Goal: Task Accomplishment & Management: Use online tool/utility

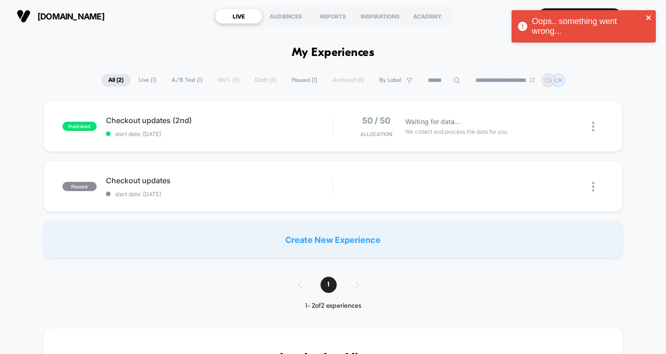
click at [648, 15] on icon "close" at bounding box center [649, 17] width 6 height 7
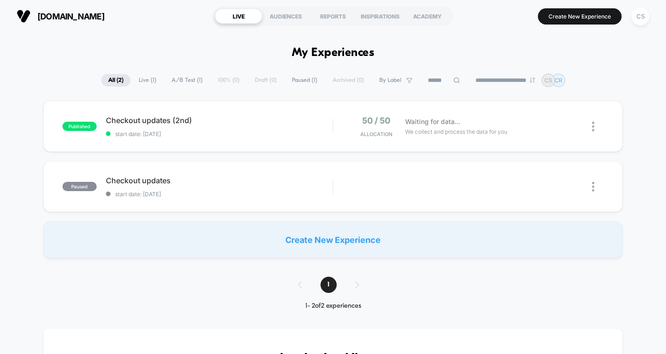
click at [557, 12] on div "Oops.. something went wrong..." at bounding box center [584, 10] width 148 height 4
click at [557, 13] on button "Create New Experience" at bounding box center [580, 16] width 84 height 16
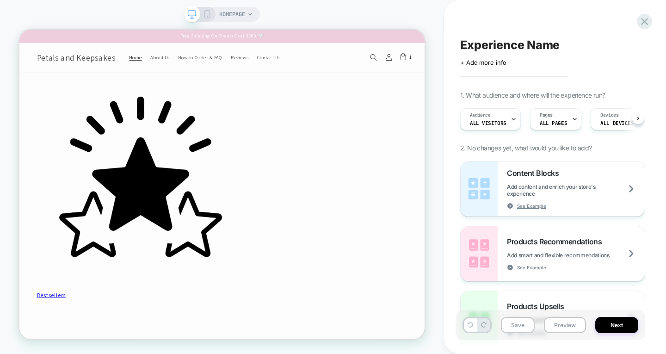
click at [555, 120] on span "ALL PAGES" at bounding box center [553, 123] width 27 height 6
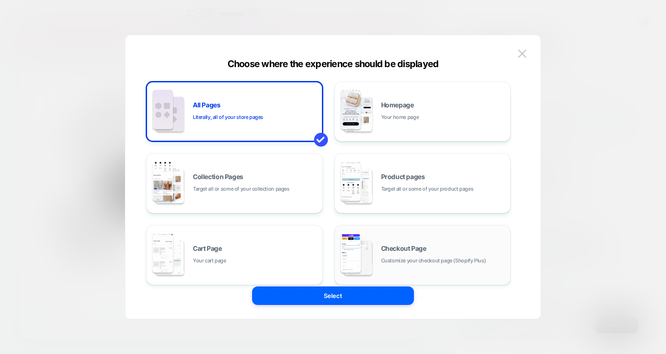
click at [428, 250] on div "Checkout Page Customize your checkout page (Shopify Plus)" at bounding box center [443, 255] width 125 height 20
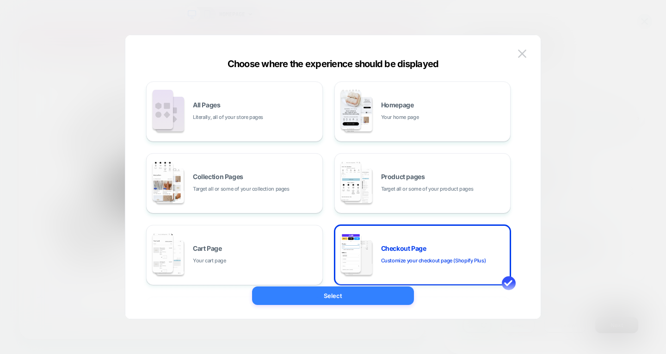
click at [375, 293] on button "Select" at bounding box center [333, 295] width 162 height 19
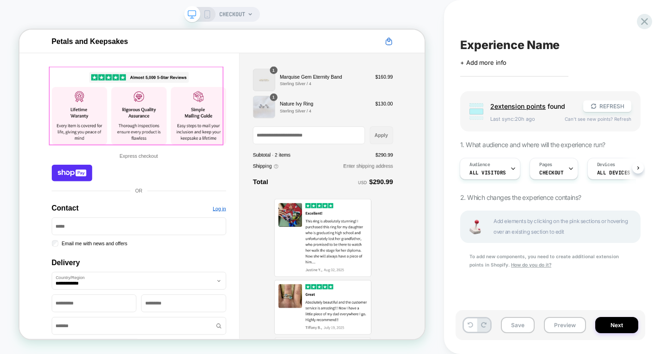
scroll to position [0, 1]
click at [193, 129] on img "Contact" at bounding box center [178, 131] width 233 height 105
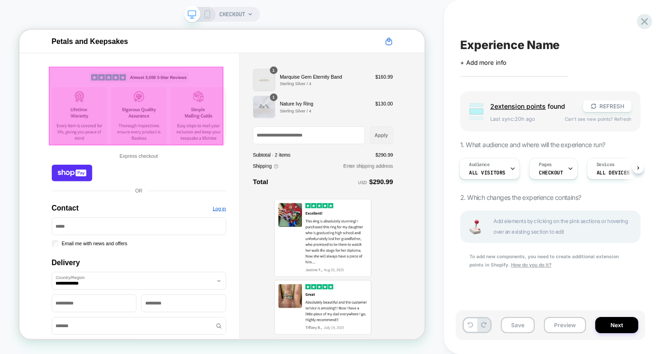
click at [246, 157] on div at bounding box center [175, 131] width 233 height 105
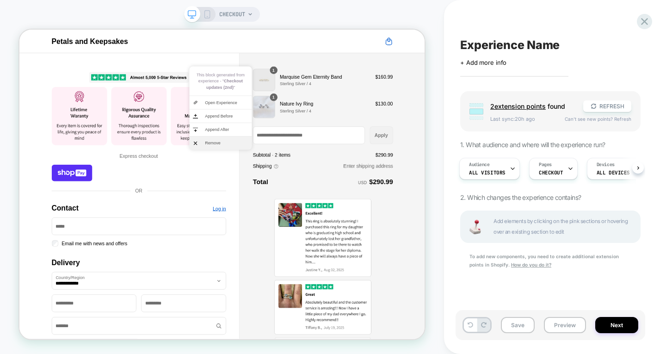
click at [269, 176] on li "Remove" at bounding box center [287, 181] width 83 height 18
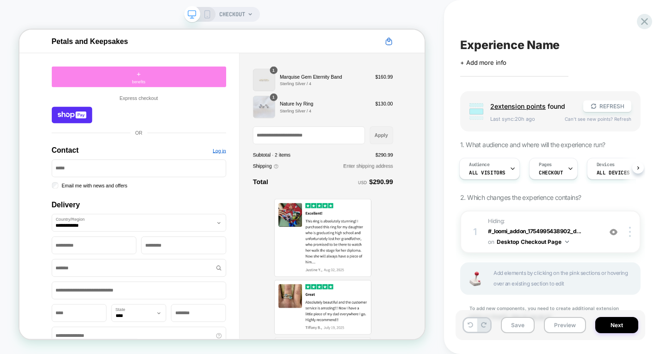
click at [207, 90] on div "+ benefits" at bounding box center [178, 93] width 233 height 28
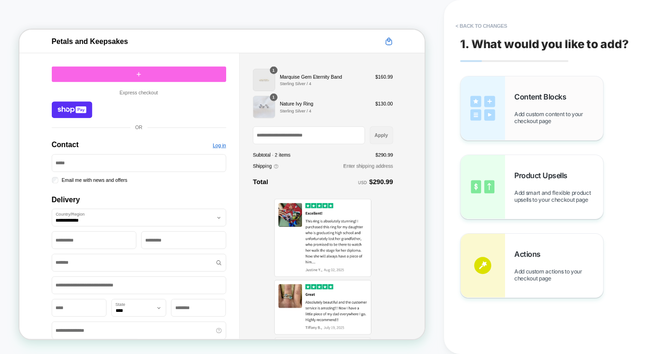
click at [532, 118] on span "Add custom content to your checkout page" at bounding box center [559, 118] width 89 height 14
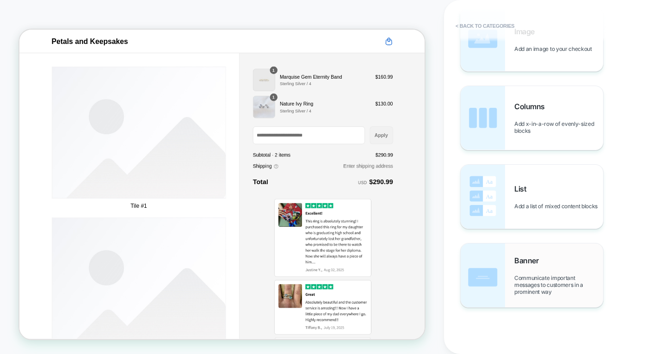
click at [542, 252] on div "Banner Communicate important messages to customers in a prominent way" at bounding box center [532, 275] width 143 height 64
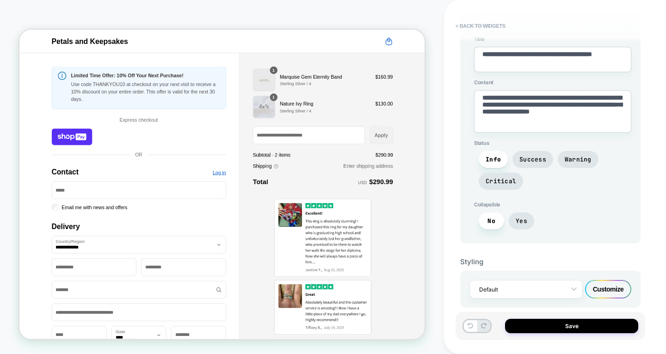
scroll to position [76, 0]
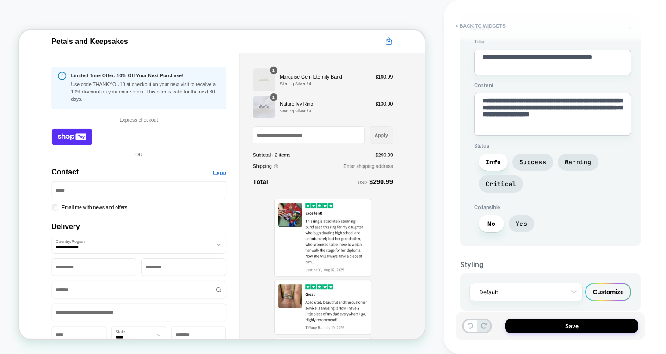
click at [490, 204] on span "Collapsible" at bounding box center [552, 207] width 157 height 6
